Goal: Task Accomplishment & Management: Complete application form

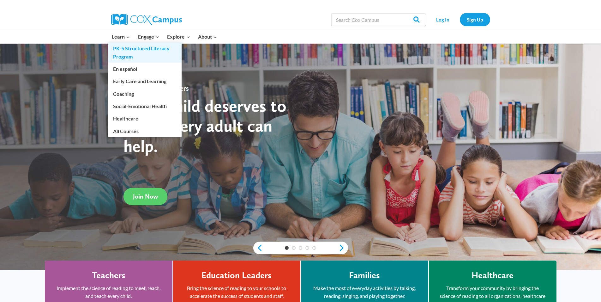
click at [131, 51] on link "PK-5 Structured Literacy Program" at bounding box center [145, 52] width 74 height 20
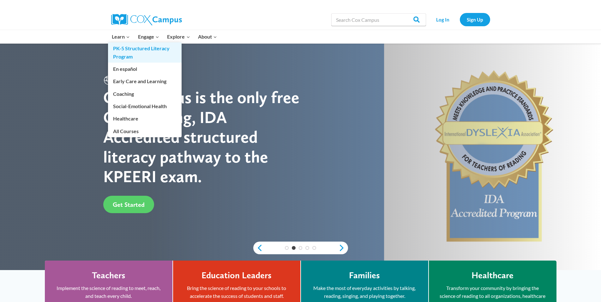
click at [130, 50] on link "PK-5 Structured Literacy Program" at bounding box center [145, 52] width 74 height 20
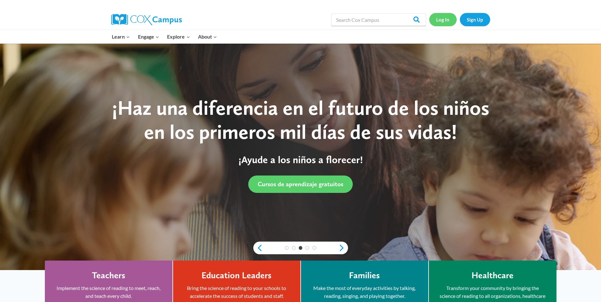
click at [447, 20] on link "Log In" at bounding box center [442, 19] width 27 height 13
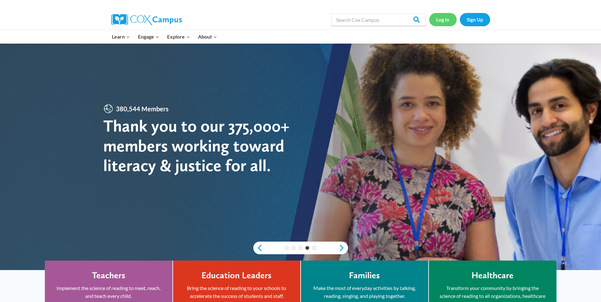
click at [446, 19] on link "Log In" at bounding box center [442, 19] width 27 height 13
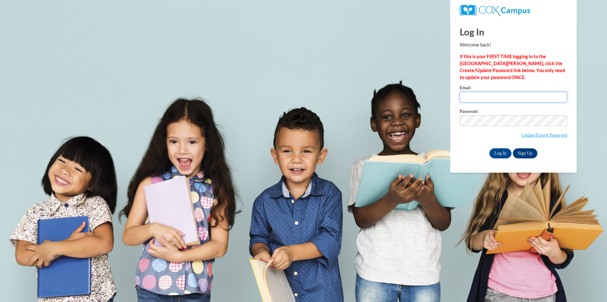
click at [471, 96] on input "Email" at bounding box center [512, 97] width 107 height 11
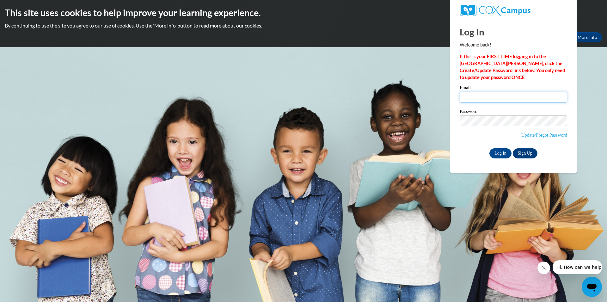
click at [473, 100] on input "Email" at bounding box center [512, 97] width 107 height 11
type input "[EMAIL_ADDRESS][DOMAIN_NAME]"
click at [502, 151] on input "Log In" at bounding box center [500, 153] width 22 height 10
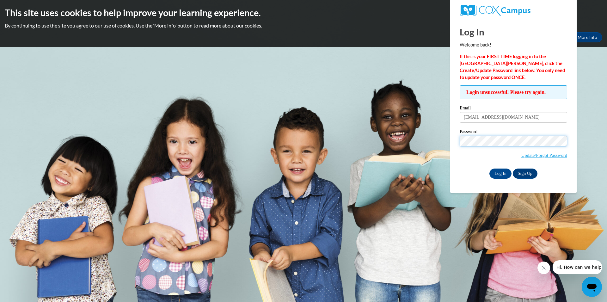
click at [489, 168] on input "Log In" at bounding box center [500, 173] width 22 height 10
click at [535, 156] on link "Update/Forgot Password" at bounding box center [544, 155] width 46 height 5
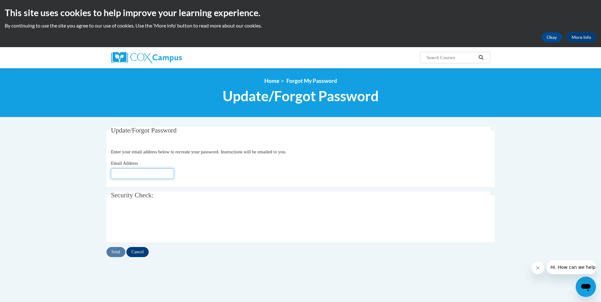
click at [153, 174] on input "Email Address" at bounding box center [142, 173] width 63 height 11
type input "[EMAIL_ADDRESS][DOMAIN_NAME]"
click at [116, 251] on input "Send" at bounding box center [115, 252] width 19 height 10
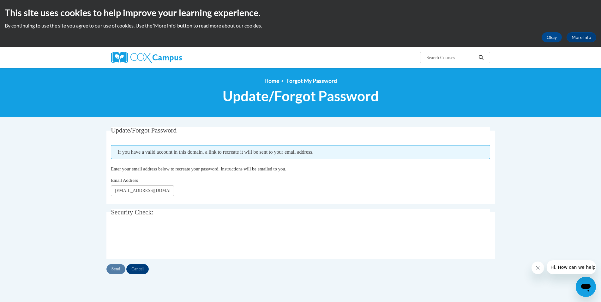
click at [325, 3] on div "This site uses cookies to help improve your learning experience. By continuing …" at bounding box center [300, 23] width 601 height 47
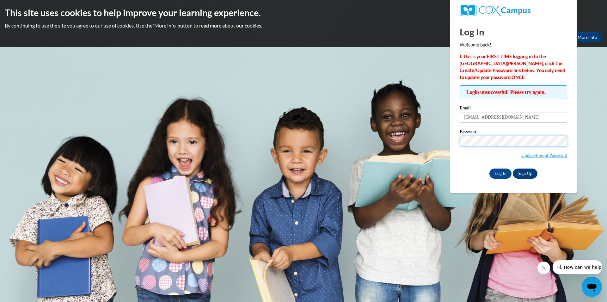
click at [489, 168] on input "Log In" at bounding box center [500, 173] width 22 height 10
click at [504, 175] on input "Log In" at bounding box center [500, 173] width 22 height 10
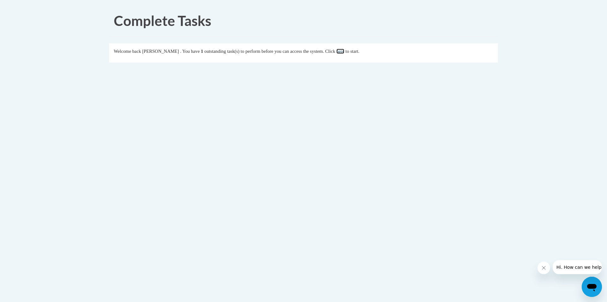
click at [344, 53] on link "here" at bounding box center [340, 51] width 8 height 5
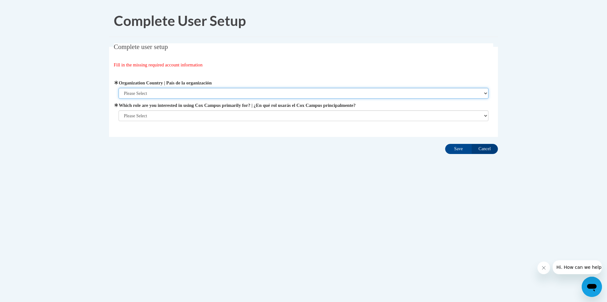
click at [484, 92] on select "Please Select [GEOGRAPHIC_DATA] | [GEOGRAPHIC_DATA] Outside of [GEOGRAPHIC_DATA…" at bounding box center [303, 93] width 370 height 11
select select "ad49bcad-a171-4b2e-b99c-48b446064914"
click at [118, 88] on select "Please Select [GEOGRAPHIC_DATA] | [GEOGRAPHIC_DATA] Outside of [GEOGRAPHIC_DATA…" at bounding box center [303, 93] width 370 height 11
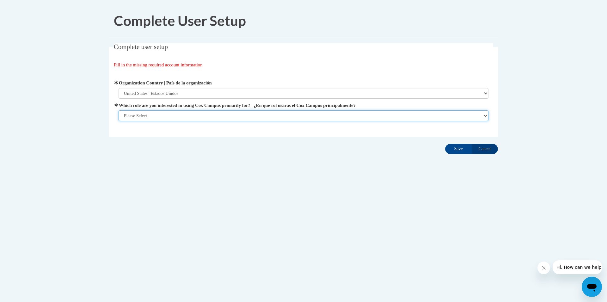
click at [482, 116] on select "Please Select College/University | Colegio/Universidad Community/Nonprofit Part…" at bounding box center [303, 115] width 370 height 11
select select "5a18ea06-2b54-4451-96f2-d152daf9eac5"
click at [118, 110] on select "Please Select College/University | Colegio/Universidad Community/Nonprofit Part…" at bounding box center [303, 115] width 370 height 11
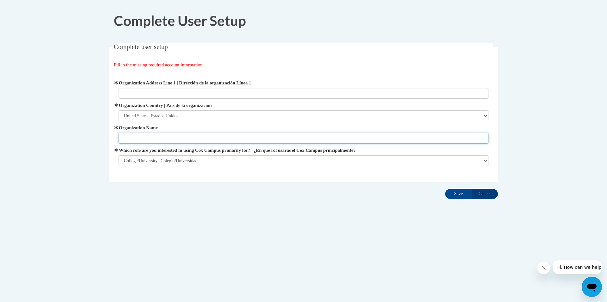
click at [479, 140] on input "Organization Name" at bounding box center [303, 138] width 370 height 11
type input "[PERSON_NAME]"
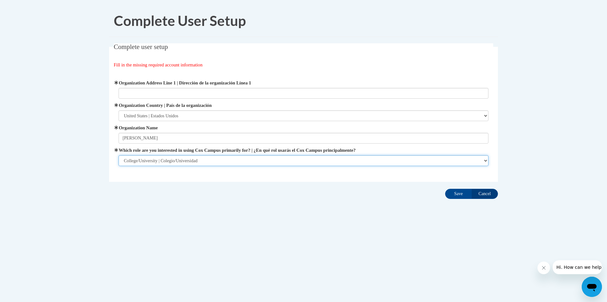
click at [486, 163] on select "Please Select College/University | Colegio/Universidad Community/Nonprofit Part…" at bounding box center [303, 160] width 370 height 11
click at [118, 155] on select "Please Select College/University | Colegio/Universidad Community/Nonprofit Part…" at bounding box center [303, 160] width 370 height 11
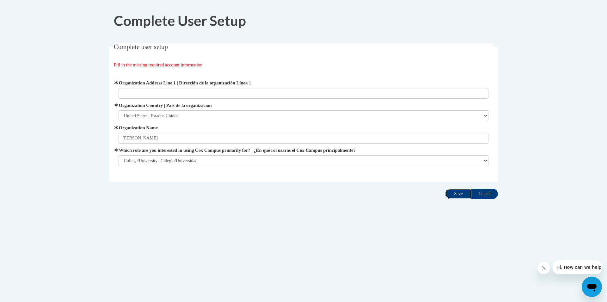
click at [459, 194] on input "Save" at bounding box center [458, 194] width 27 height 10
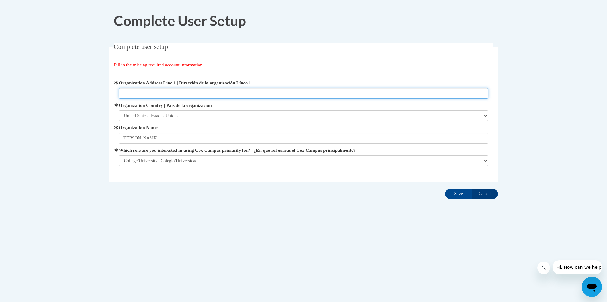
click at [343, 97] on input "Organization Address Line 1 | Dirección de la organización Línea 1" at bounding box center [303, 93] width 370 height 11
type input "[GEOGRAPHIC_DATA]"
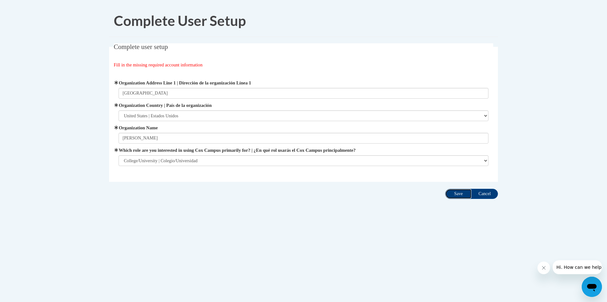
click at [464, 194] on input "Save" at bounding box center [458, 194] width 27 height 10
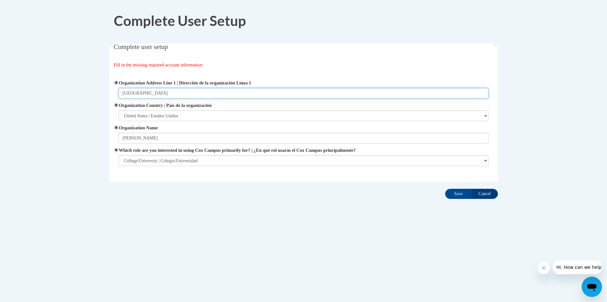
click at [206, 93] on input "[GEOGRAPHIC_DATA]" at bounding box center [303, 93] width 370 height 11
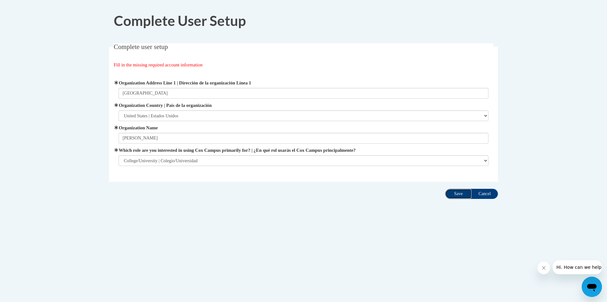
click at [461, 196] on input "Save" at bounding box center [458, 194] width 27 height 10
click at [541, 268] on icon "Close message from company" at bounding box center [543, 267] width 5 height 5
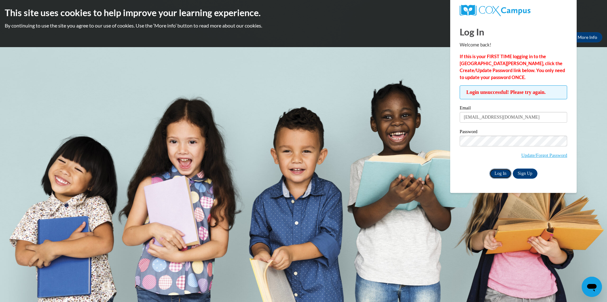
click at [501, 171] on input "Log In" at bounding box center [500, 173] width 22 height 10
